Goal: Information Seeking & Learning: Learn about a topic

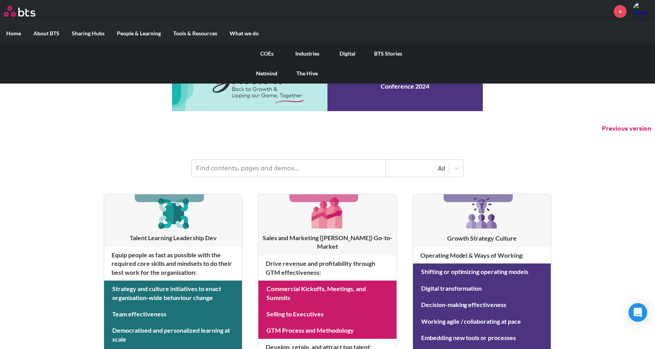
click at [344, 49] on link "Digital" at bounding box center [348, 54] width 40 height 20
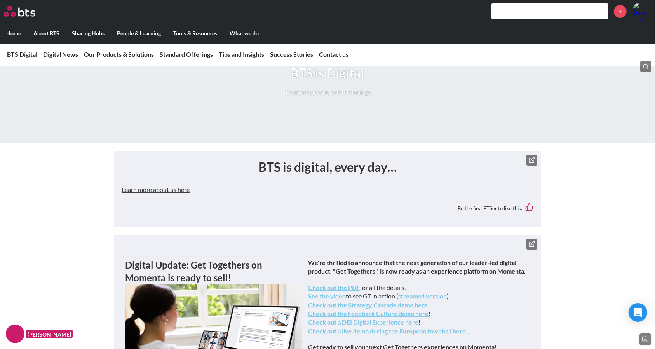
scroll to position [68, 0]
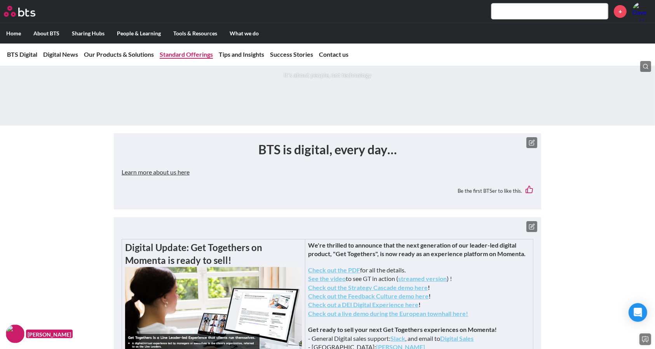
click at [184, 54] on link "Standard Offerings" at bounding box center [186, 54] width 53 height 7
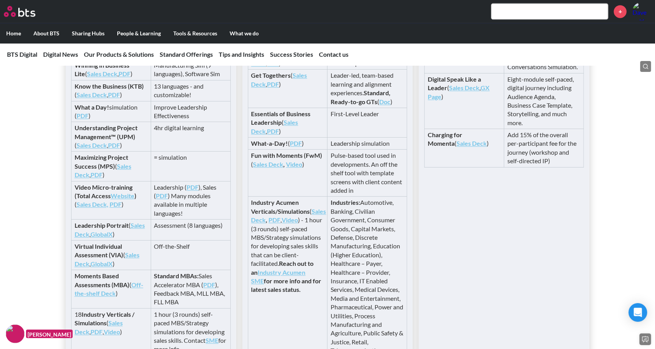
scroll to position [1672, 0]
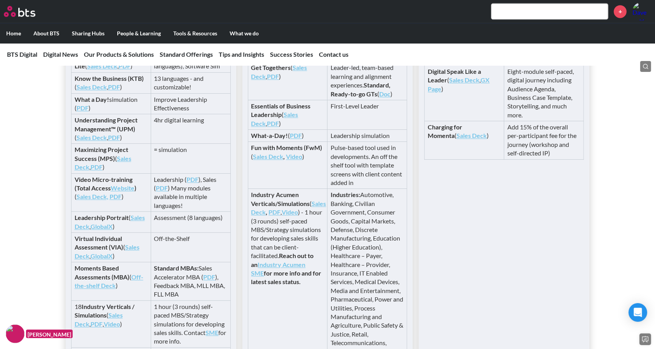
click at [89, 91] on link "Sales Deck" at bounding box center [92, 86] width 30 height 7
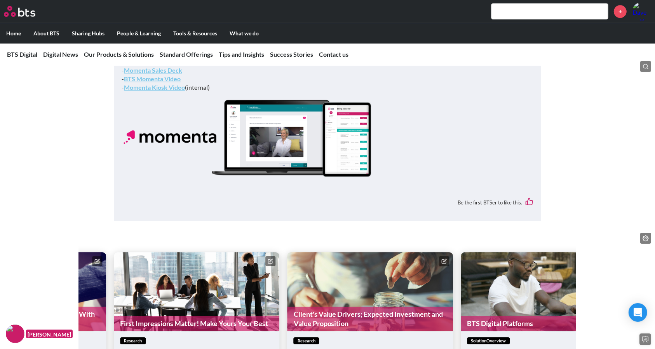
scroll to position [2333, 0]
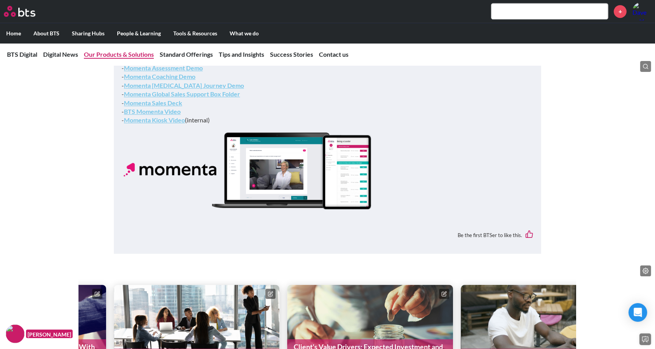
click at [109, 51] on link "Our Products & Solutions" at bounding box center [119, 54] width 70 height 7
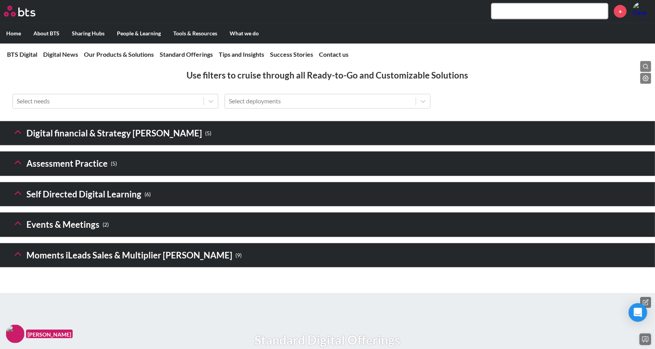
scroll to position [1215, 0]
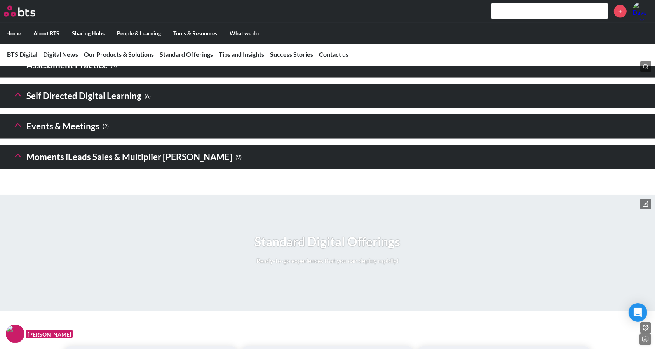
click at [24, 105] on h3 "Self Directed Digital Learning ( 6 )" at bounding box center [81, 96] width 138 height 17
click at [18, 100] on icon at bounding box center [17, 94] width 11 height 11
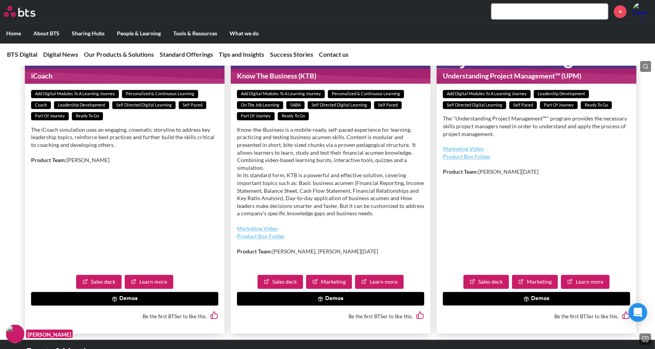
scroll to position [1647, 0]
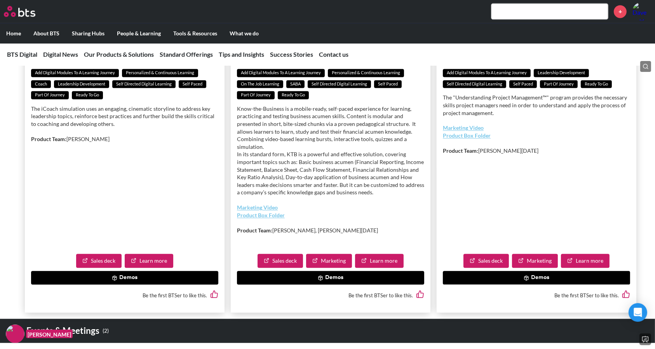
click at [267, 211] on link "Marketing Video" at bounding box center [257, 207] width 41 height 7
click at [339, 285] on button "Demos" at bounding box center [330, 278] width 187 height 14
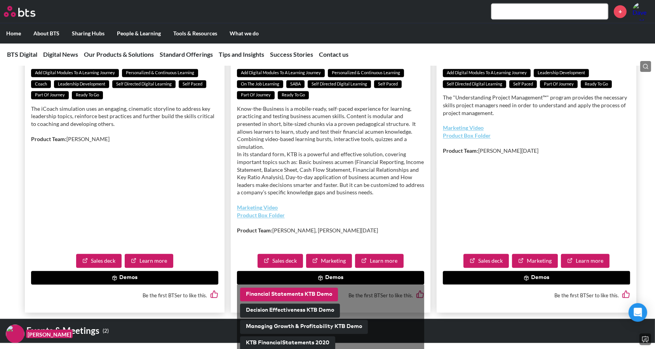
click at [307, 302] on button "Financial Statements KTB Demo" at bounding box center [289, 295] width 98 height 14
